Goal: Check status: Check status

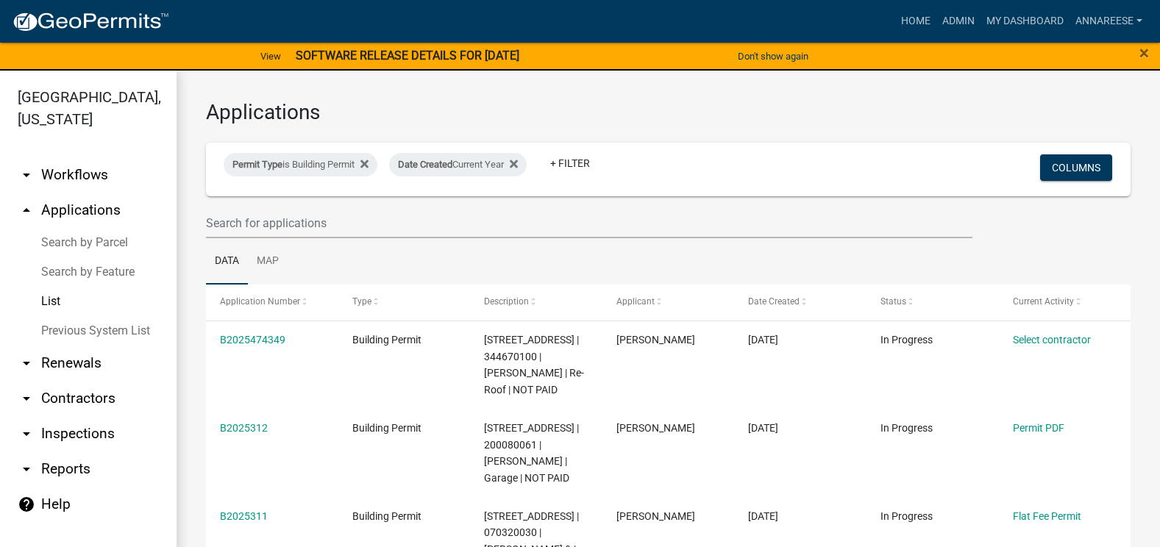
select select "3: 100"
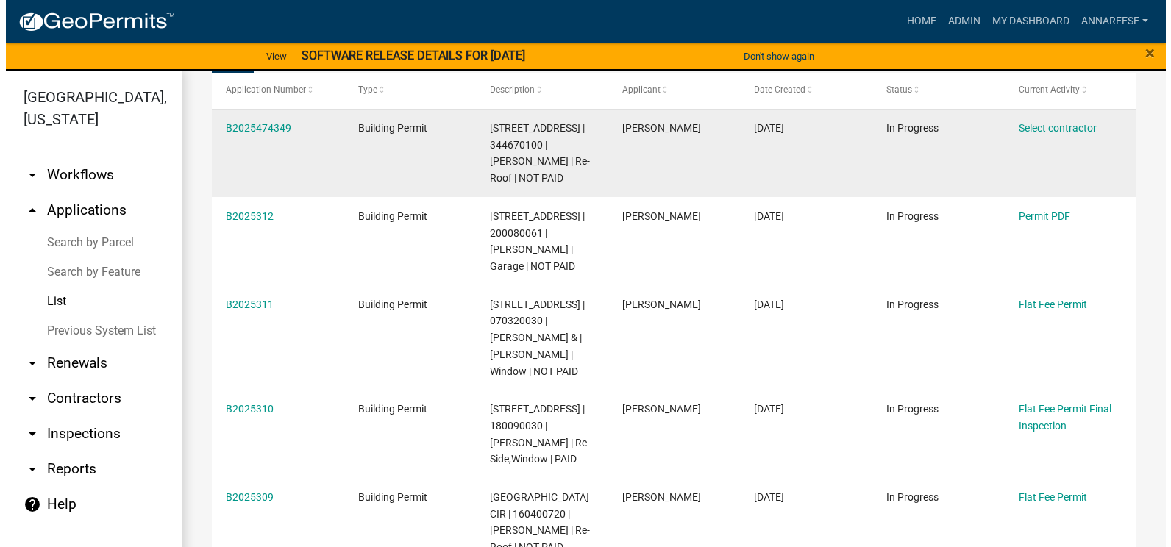
scroll to position [221, 0]
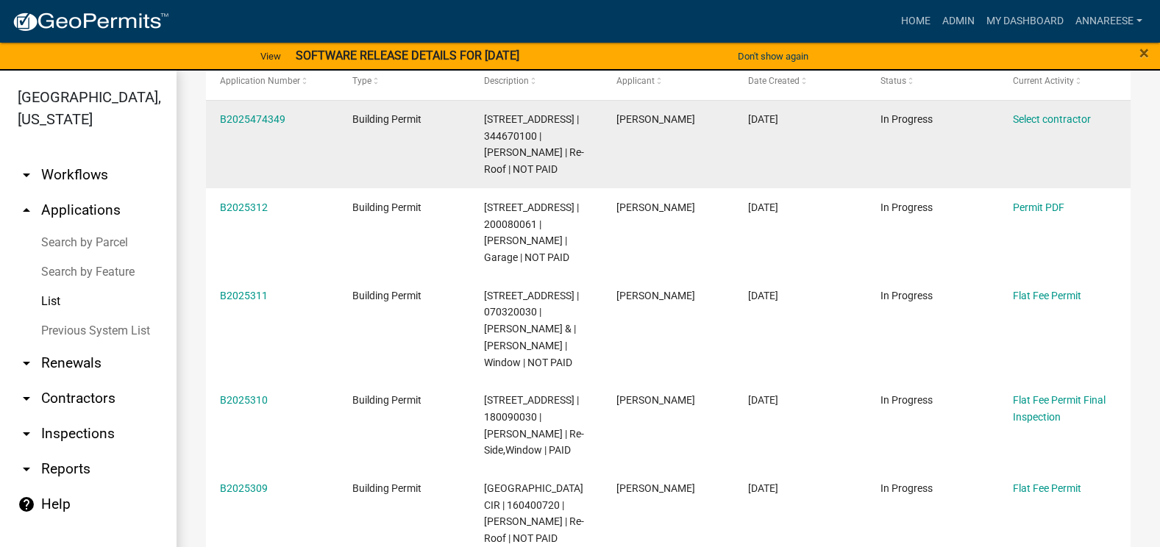
click at [263, 126] on div "B2025474349" at bounding box center [272, 119] width 104 height 17
click at [267, 115] on link "B2025474349" at bounding box center [252, 119] width 65 height 12
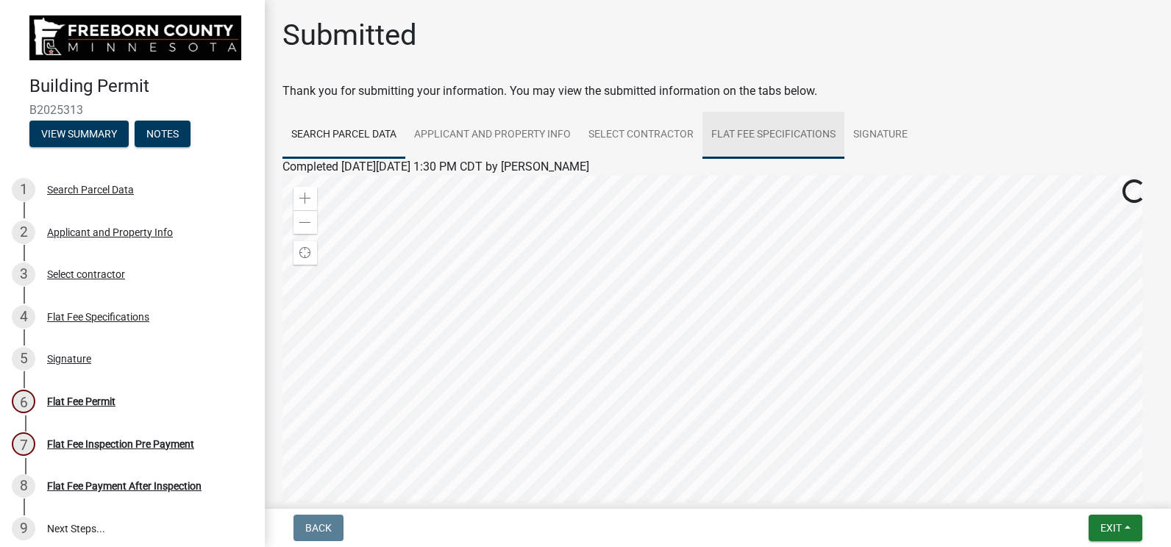
click at [740, 152] on link "Flat Fee Specifications" at bounding box center [773, 135] width 142 height 47
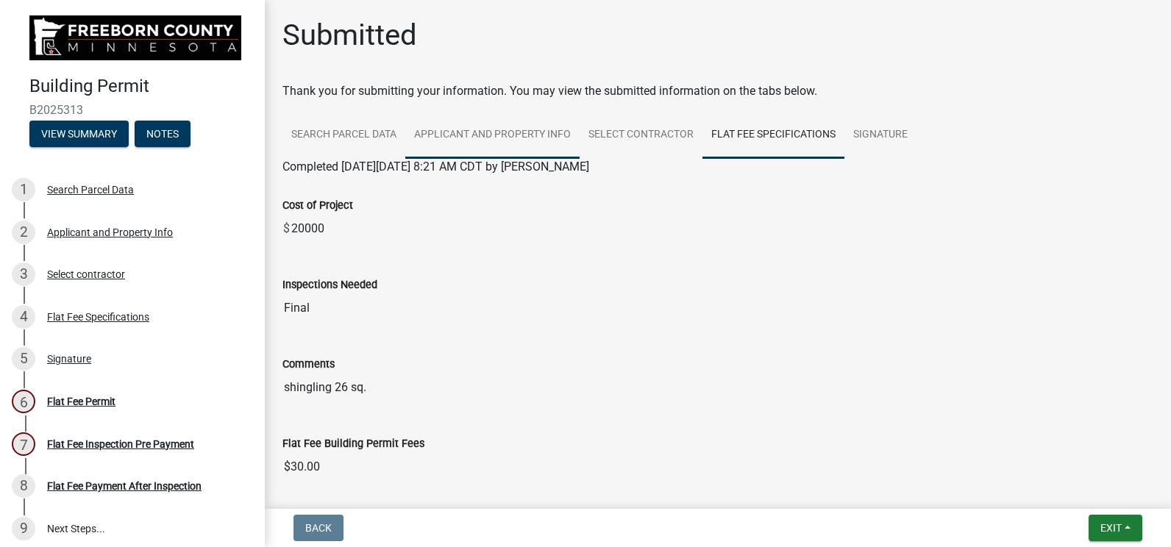
click at [558, 148] on link "Applicant and Property Info" at bounding box center [492, 135] width 174 height 47
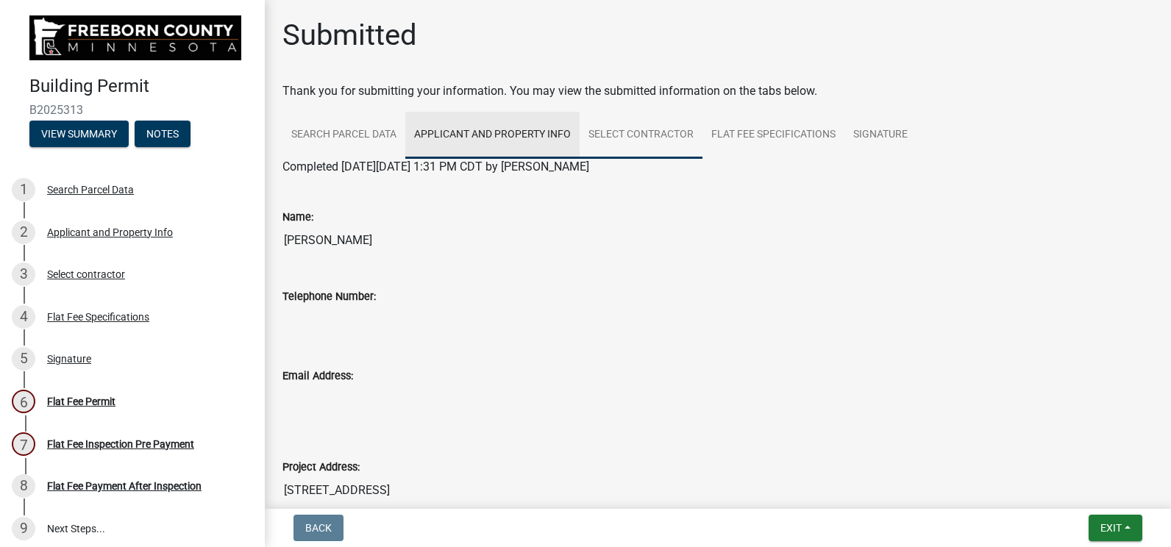
click at [656, 133] on link "Select contractor" at bounding box center [640, 135] width 123 height 47
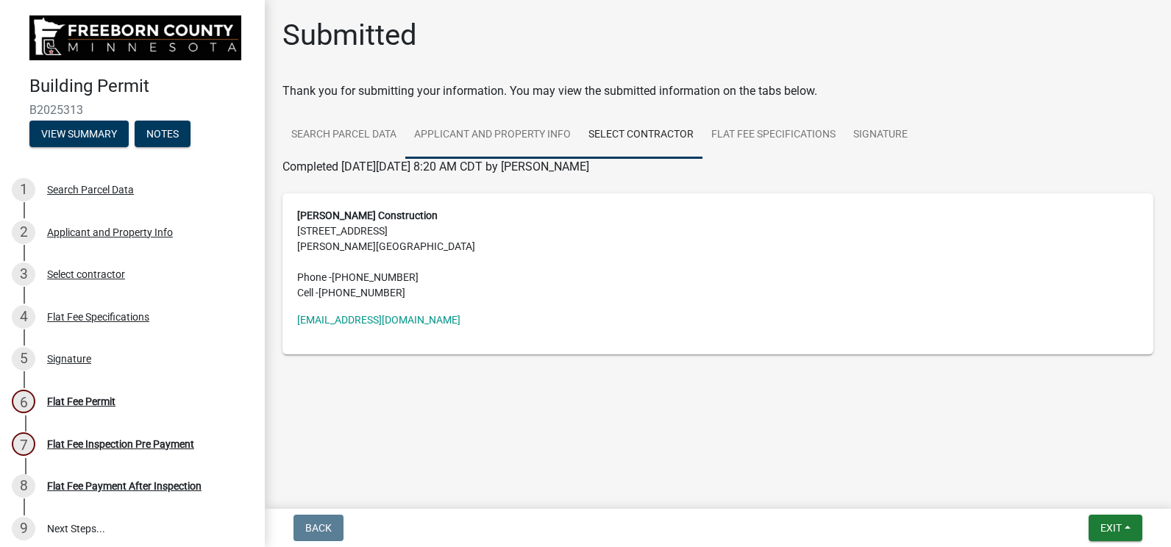
click at [510, 132] on link "Applicant and Property Info" at bounding box center [492, 135] width 174 height 47
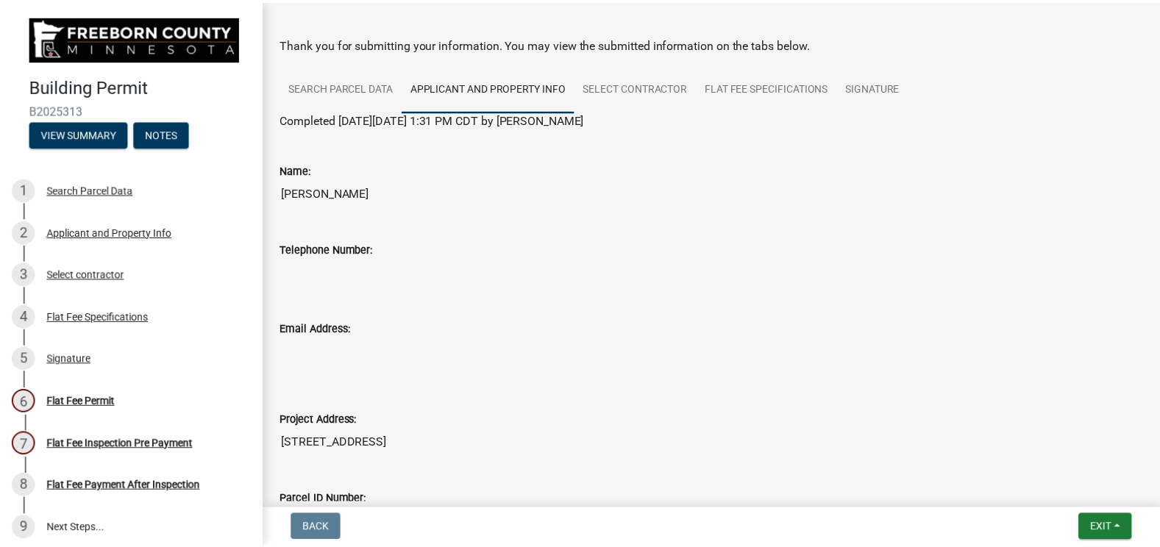
scroll to position [74, 0]
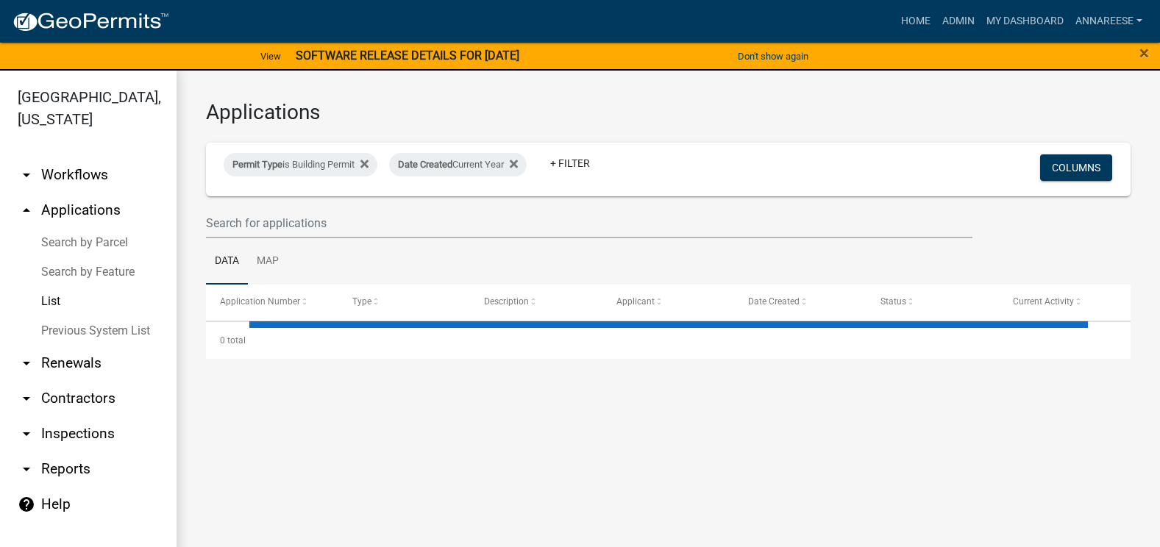
select select "3: 100"
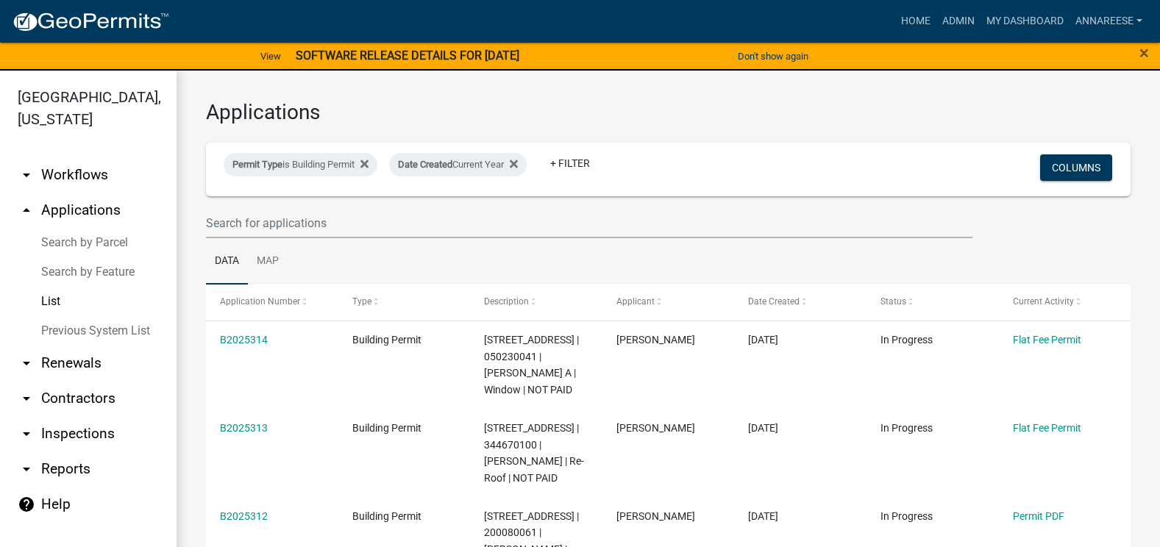
drag, startPoint x: 197, startPoint y: 9, endPoint x: 571, endPoint y: 115, distance: 389.2
click at [571, 115] on h3 "Applications" at bounding box center [668, 112] width 924 height 25
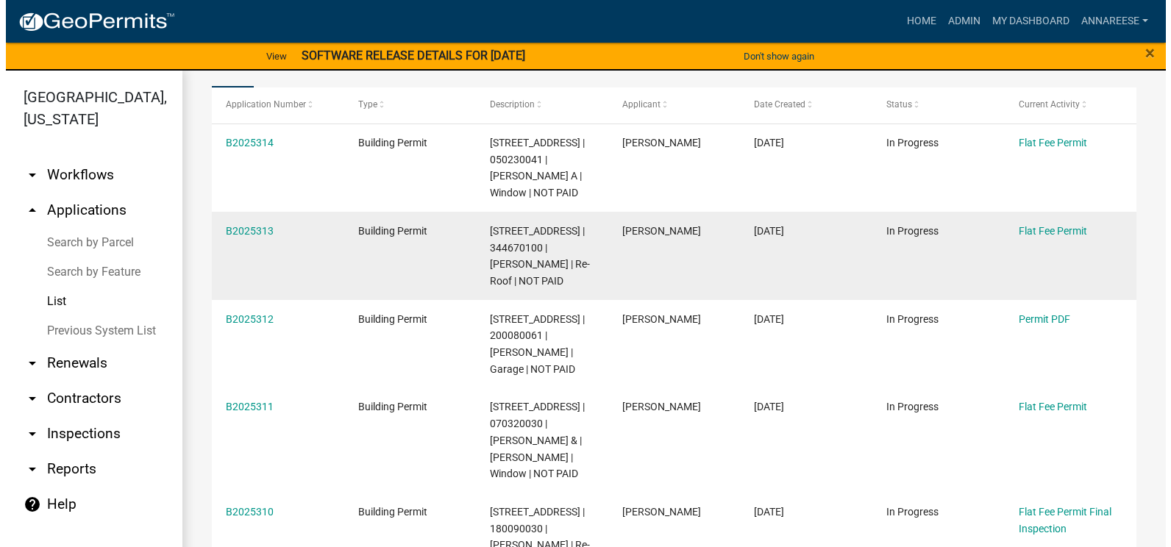
scroll to position [221, 0]
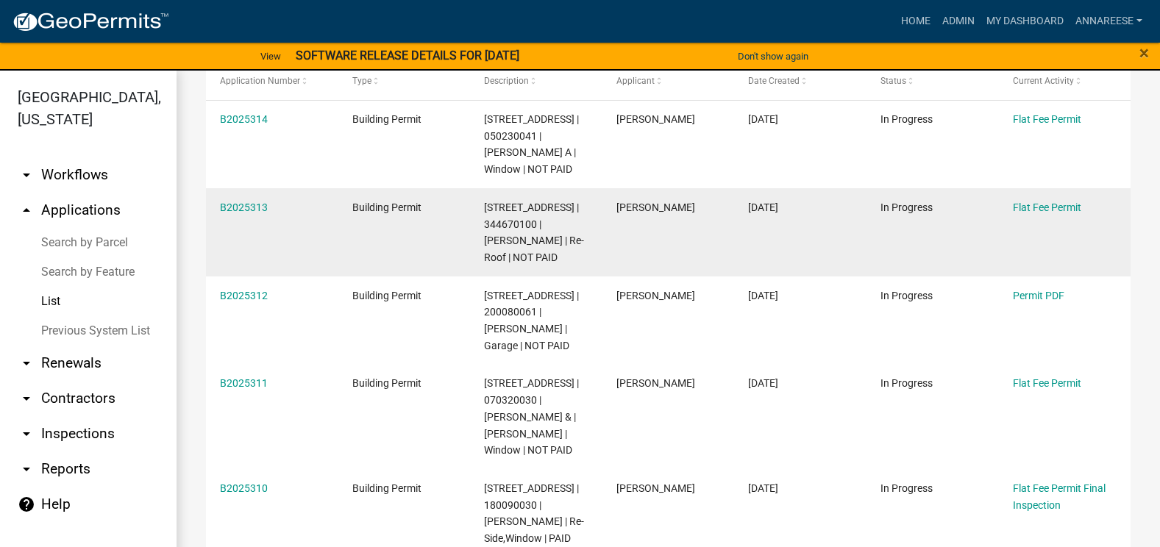
click at [250, 196] on datatable-body-cell "B2025313" at bounding box center [272, 232] width 132 height 88
click at [244, 203] on link "B2025313" at bounding box center [244, 207] width 48 height 12
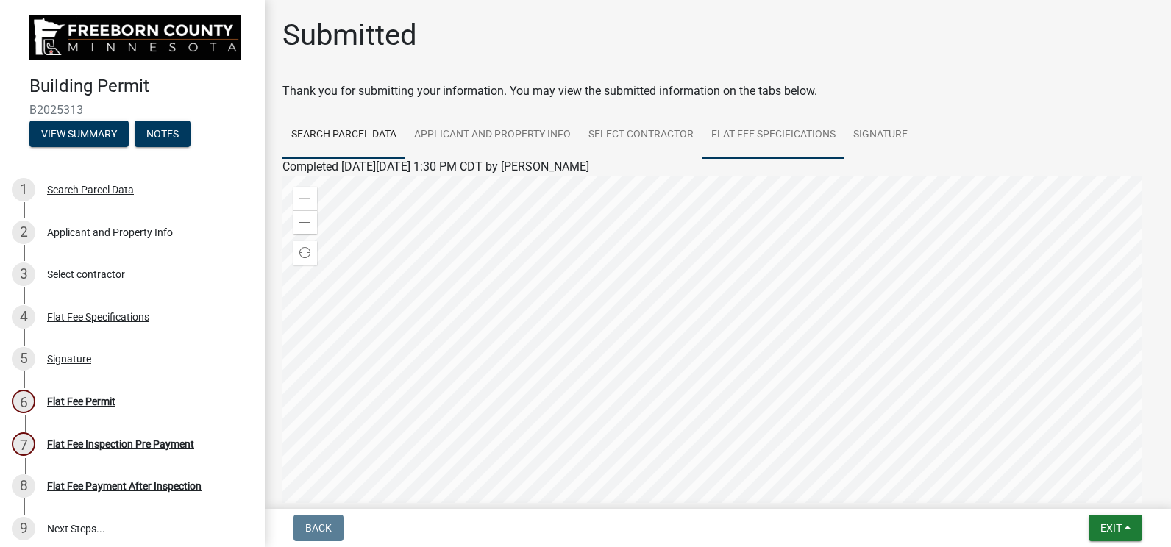
click at [781, 148] on link "Flat Fee Specifications" at bounding box center [773, 135] width 142 height 47
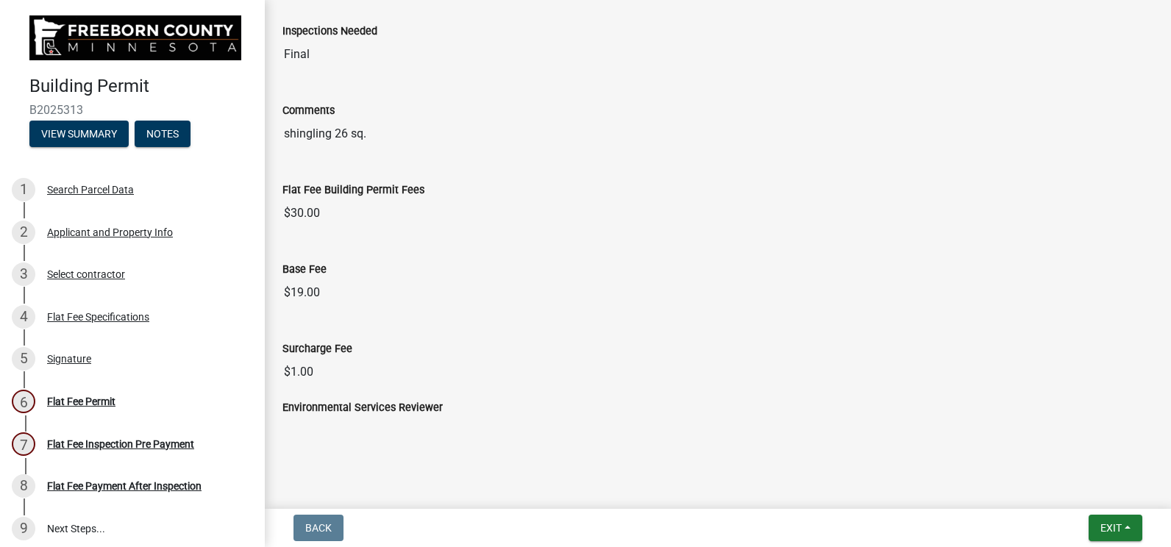
scroll to position [33, 0]
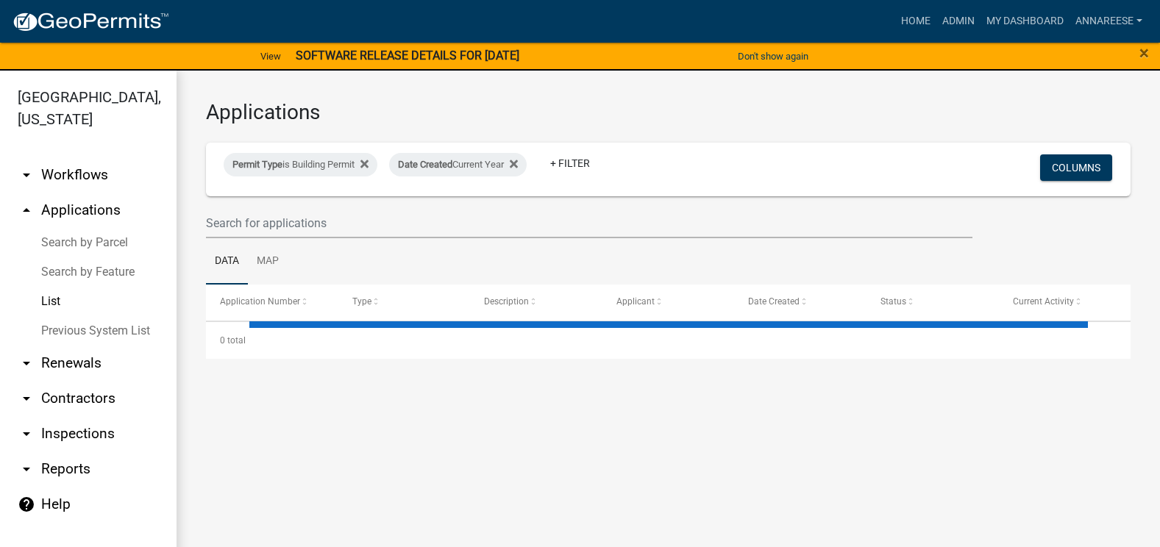
select select "3: 100"
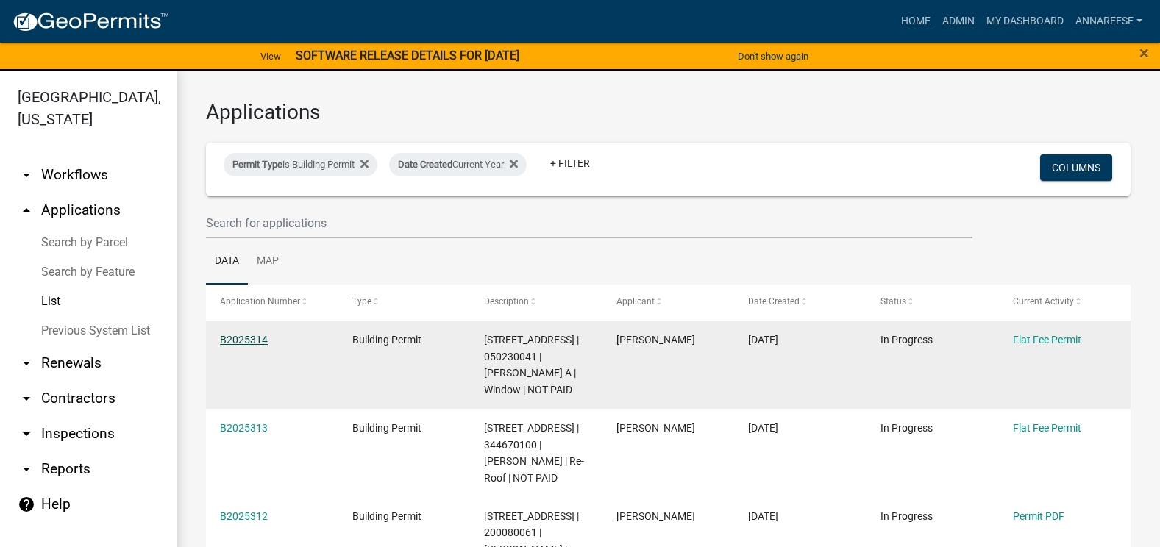
click at [260, 334] on link "B2025314" at bounding box center [244, 340] width 48 height 12
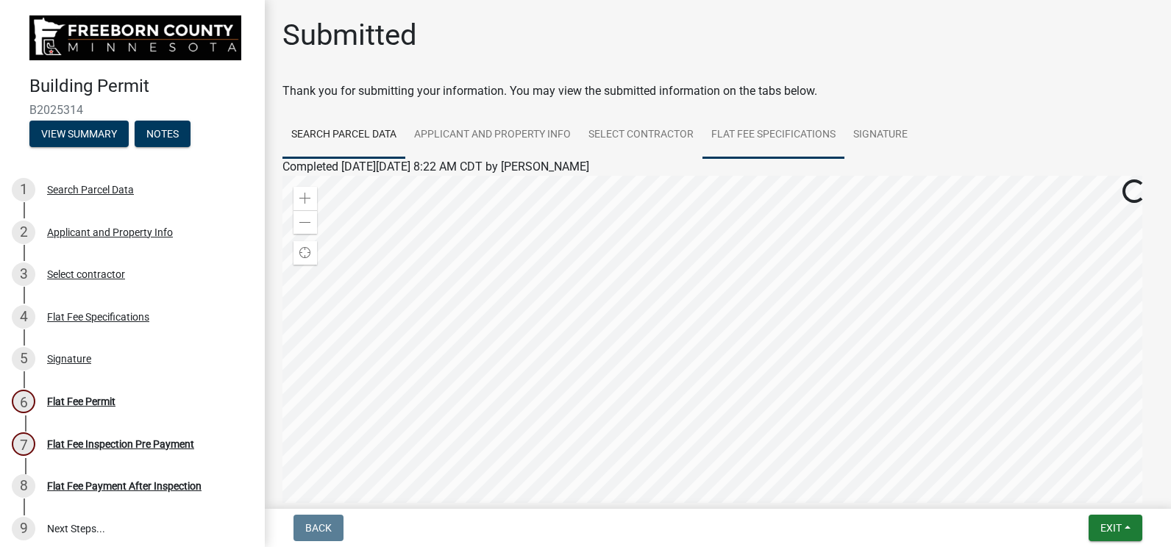
click at [726, 134] on link "Flat Fee Specifications" at bounding box center [773, 135] width 142 height 47
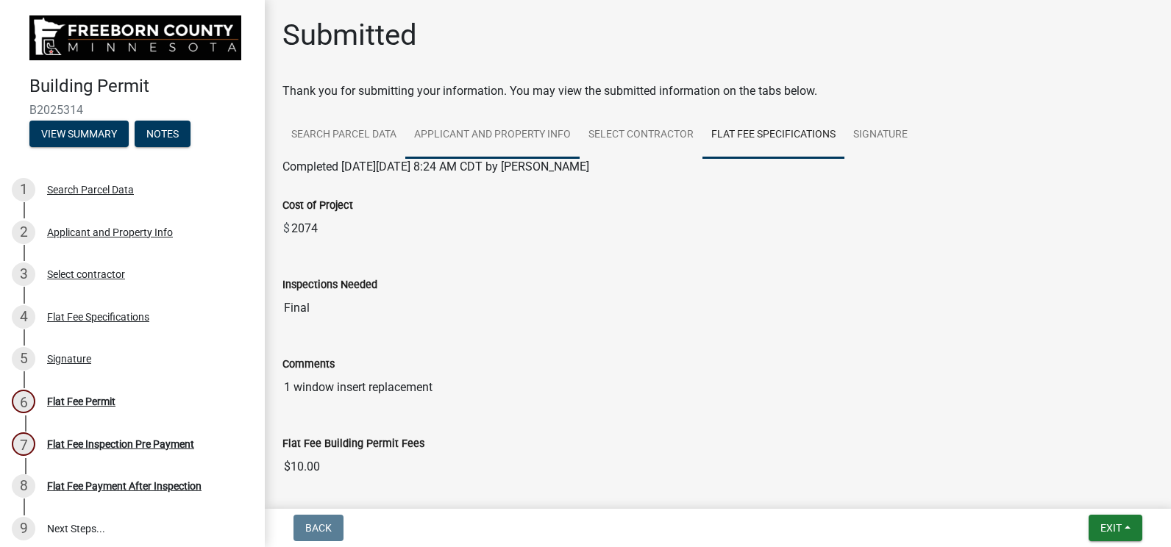
click at [480, 122] on link "Applicant and Property Info" at bounding box center [492, 135] width 174 height 47
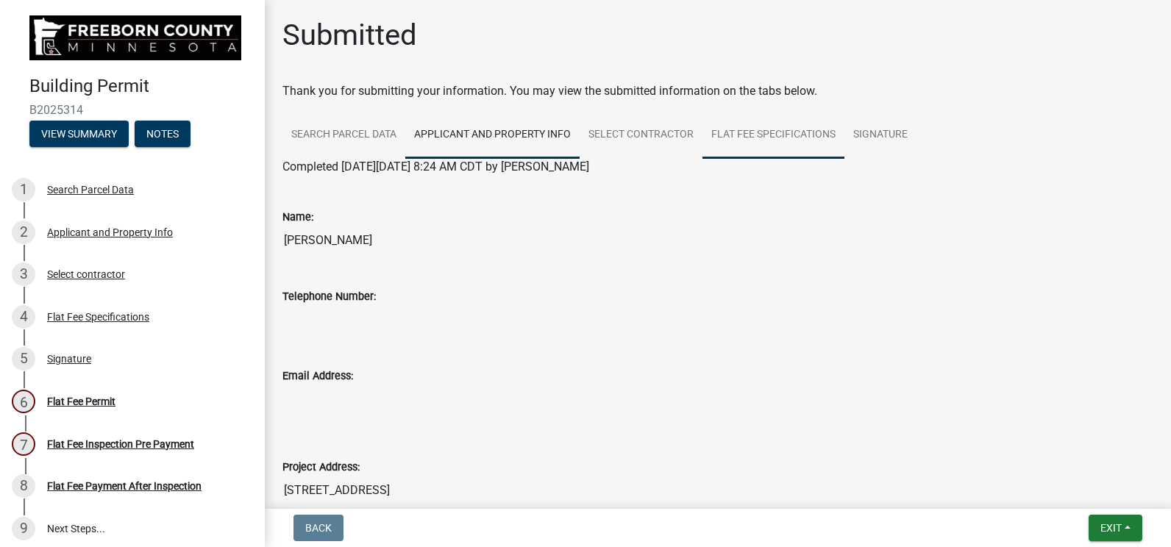
click at [787, 143] on link "Flat Fee Specifications" at bounding box center [773, 135] width 142 height 47
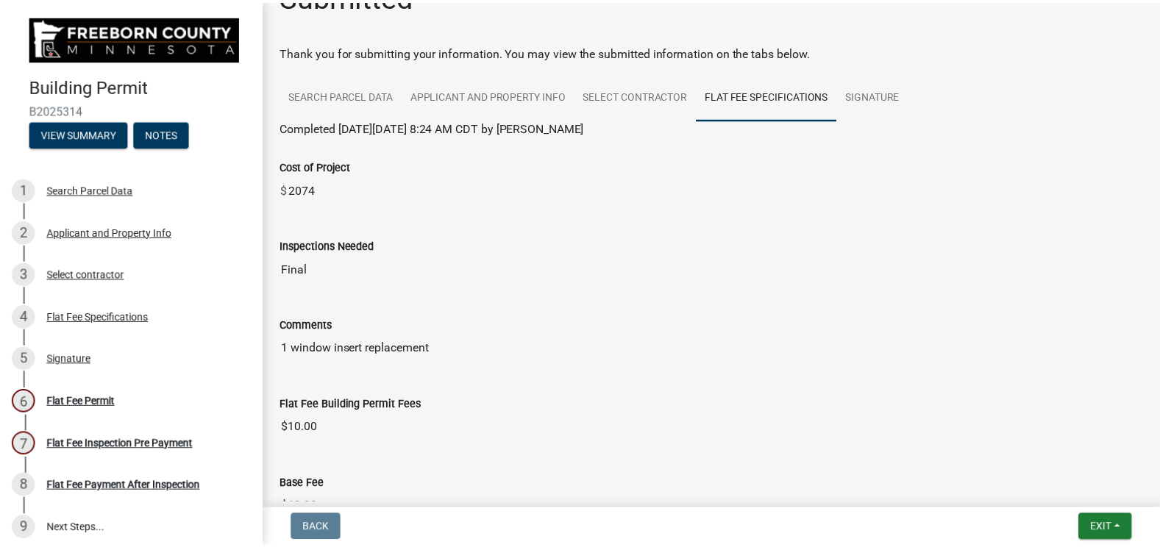
scroll to position [74, 0]
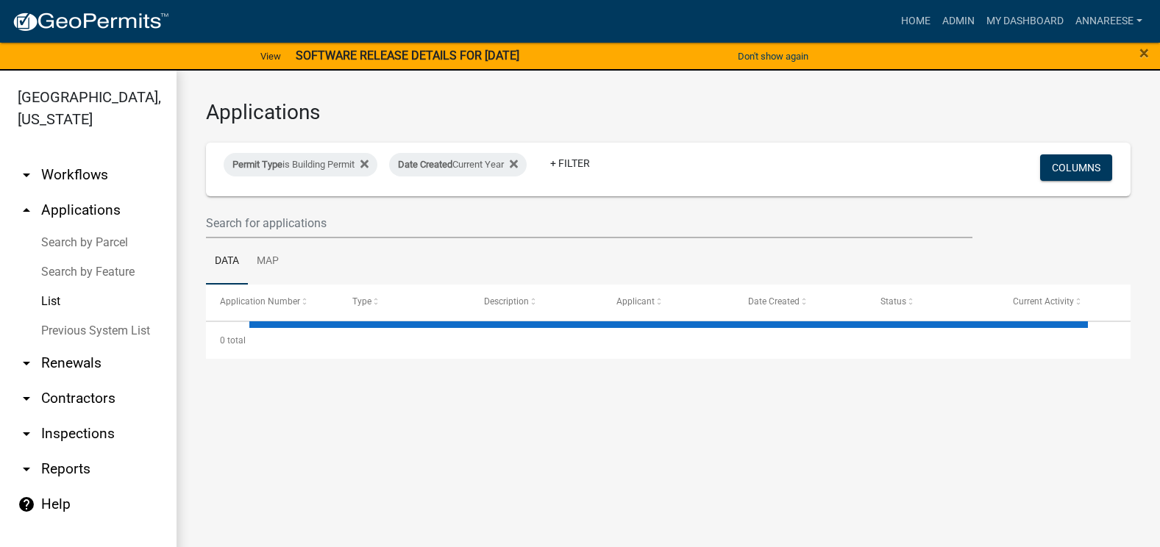
select select "3: 100"
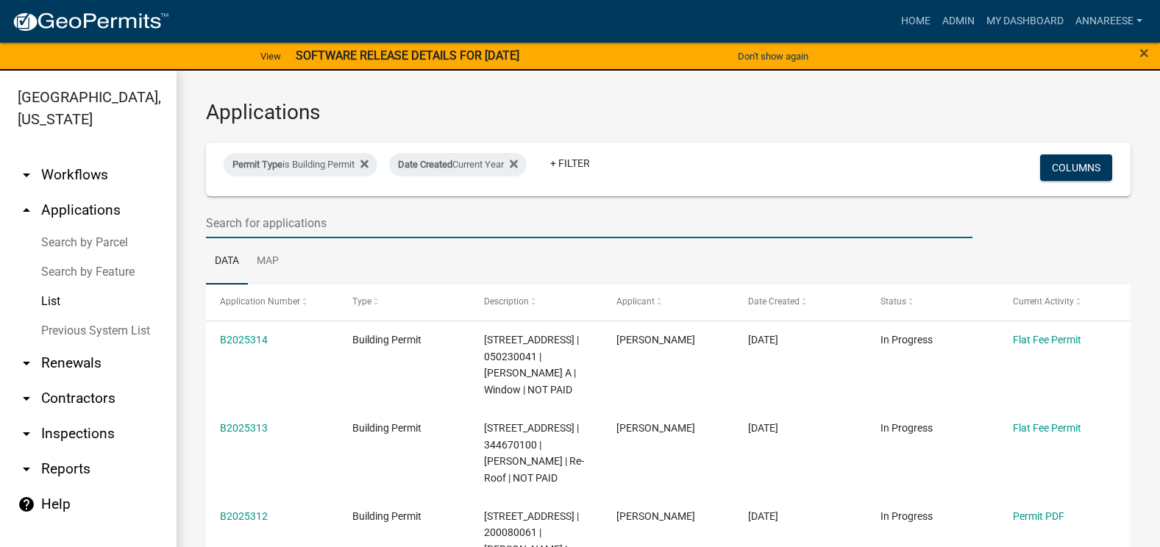
click at [377, 211] on input "text" at bounding box center [589, 223] width 766 height 30
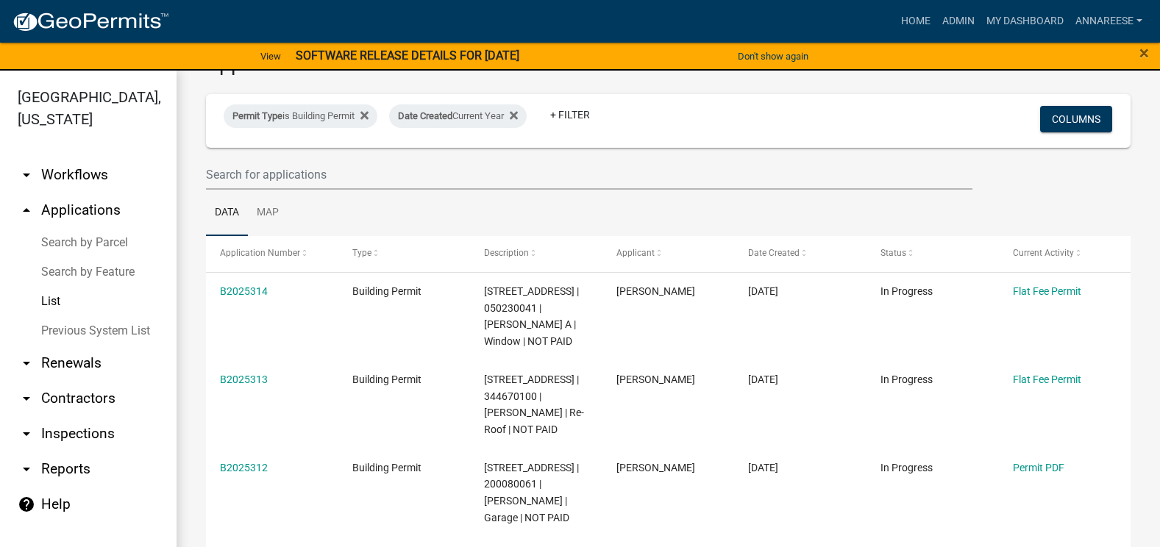
scroll to position [74, 0]
